Goal: Find specific page/section: Find specific page/section

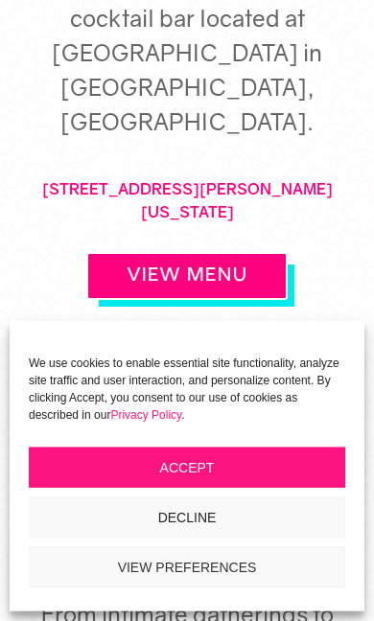
scroll to position [791, 0]
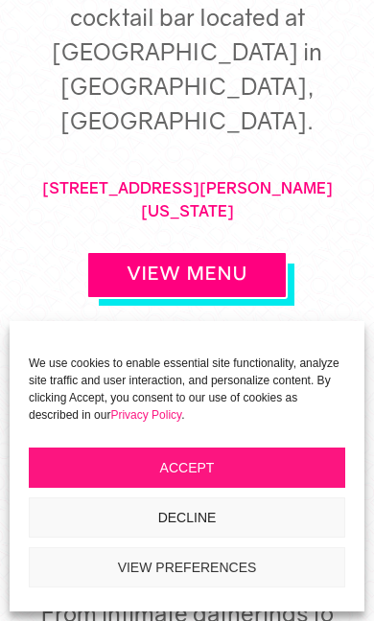
click at [278, 467] on button "Accept" at bounding box center [187, 468] width 316 height 40
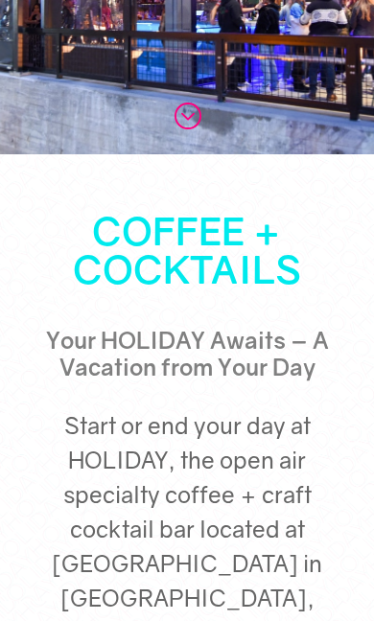
scroll to position [0, 0]
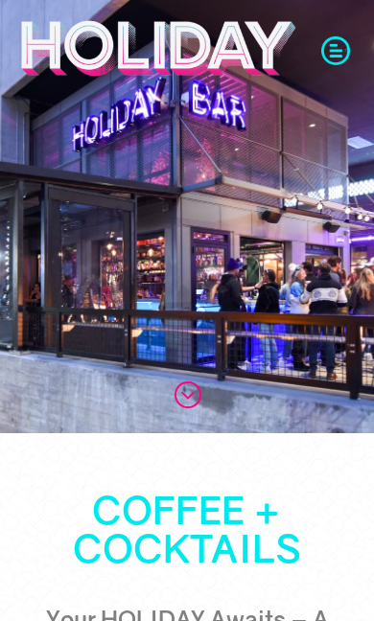
click at [338, 55] on span at bounding box center [335, 49] width 29 height 29
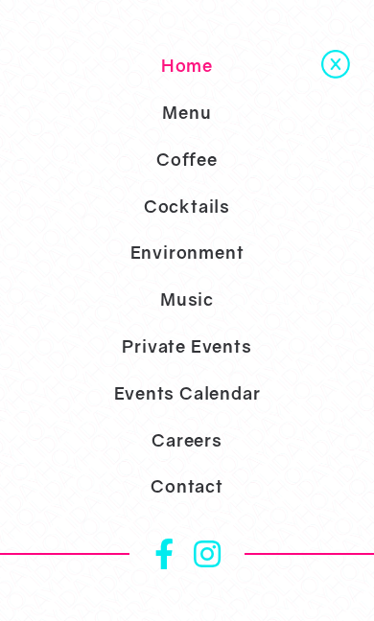
click at [203, 127] on link "Menu" at bounding box center [187, 112] width 374 height 47
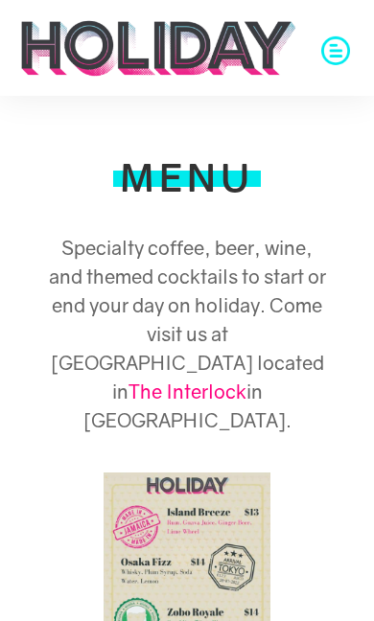
click at [338, 63] on span at bounding box center [335, 49] width 29 height 29
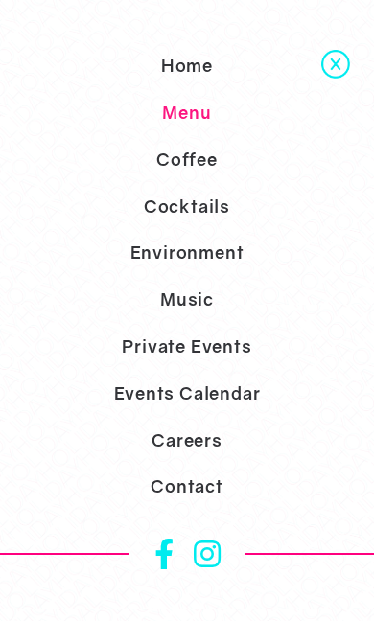
click at [200, 209] on link "Cocktails" at bounding box center [187, 206] width 374 height 47
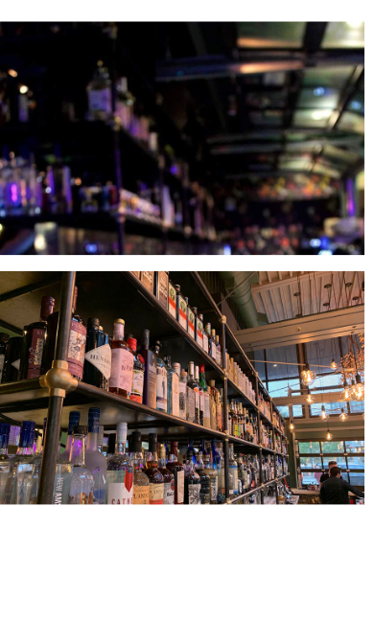
scroll to position [885, 0]
